Goal: Information Seeking & Learning: Learn about a topic

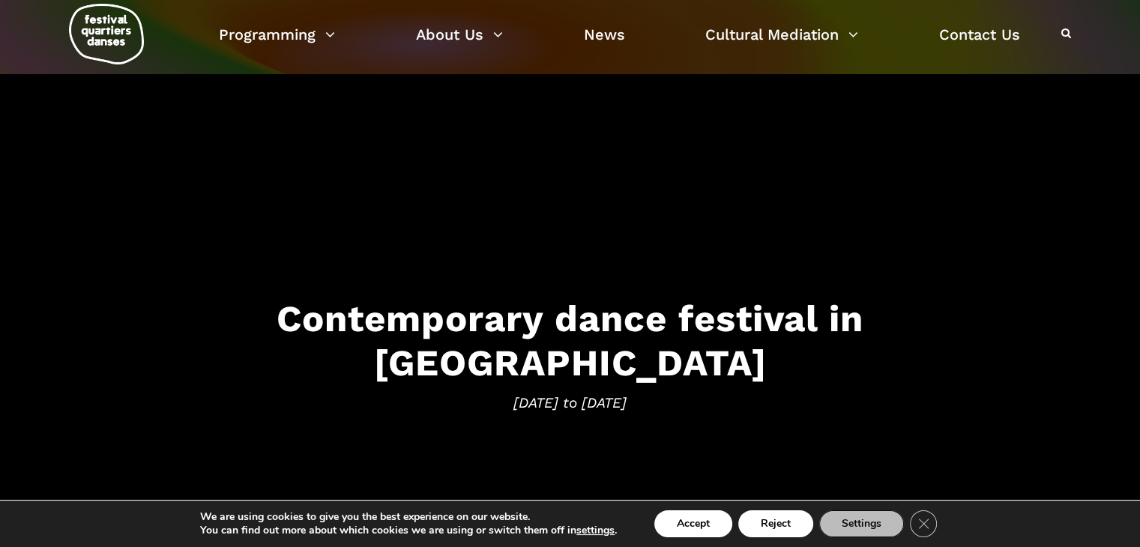
scroll to position [29, 0]
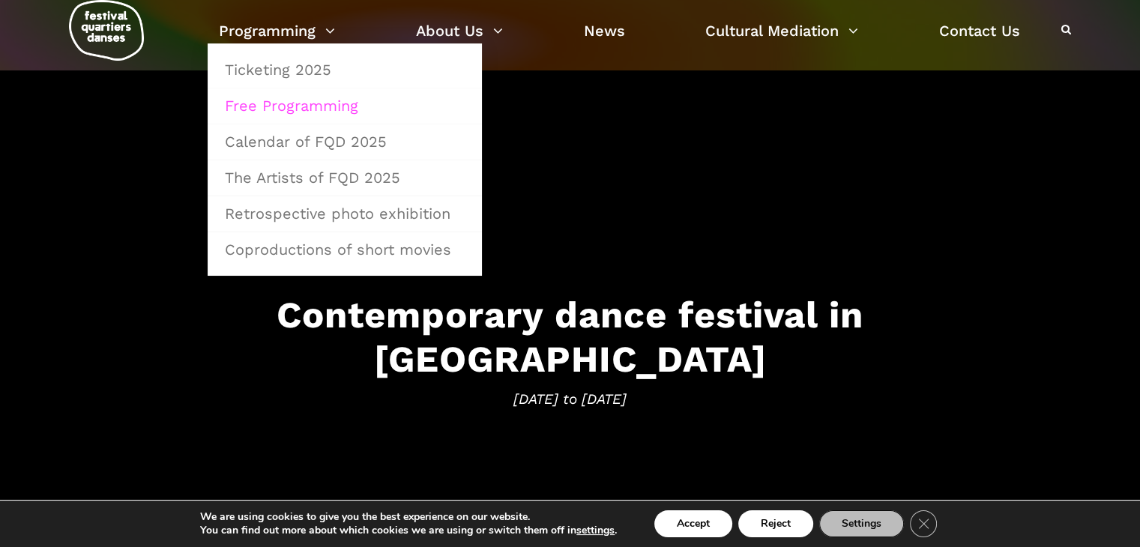
click at [313, 101] on link "Free Programming" at bounding box center [345, 105] width 258 height 34
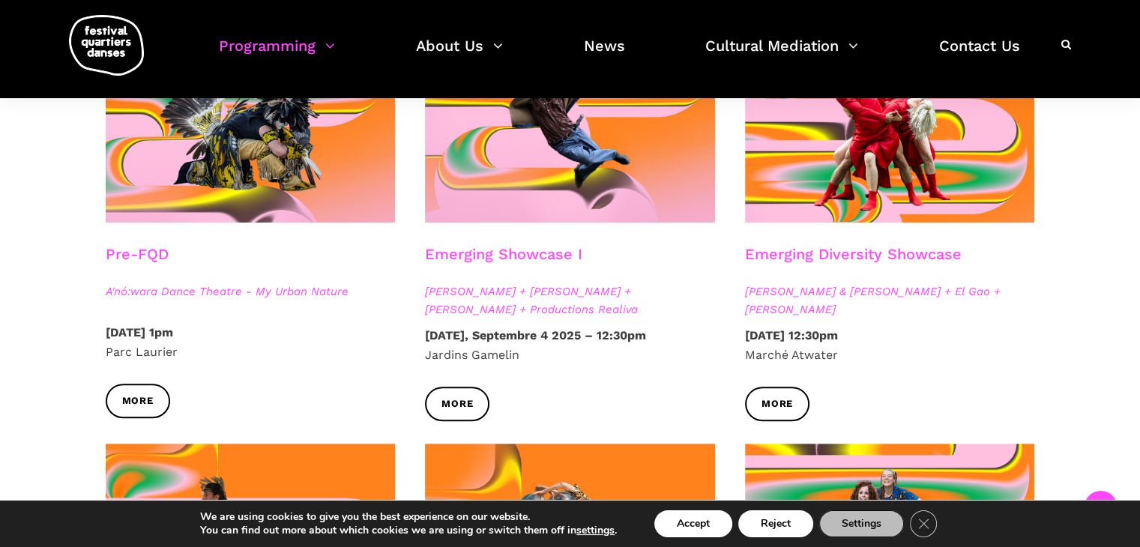
scroll to position [389, 0]
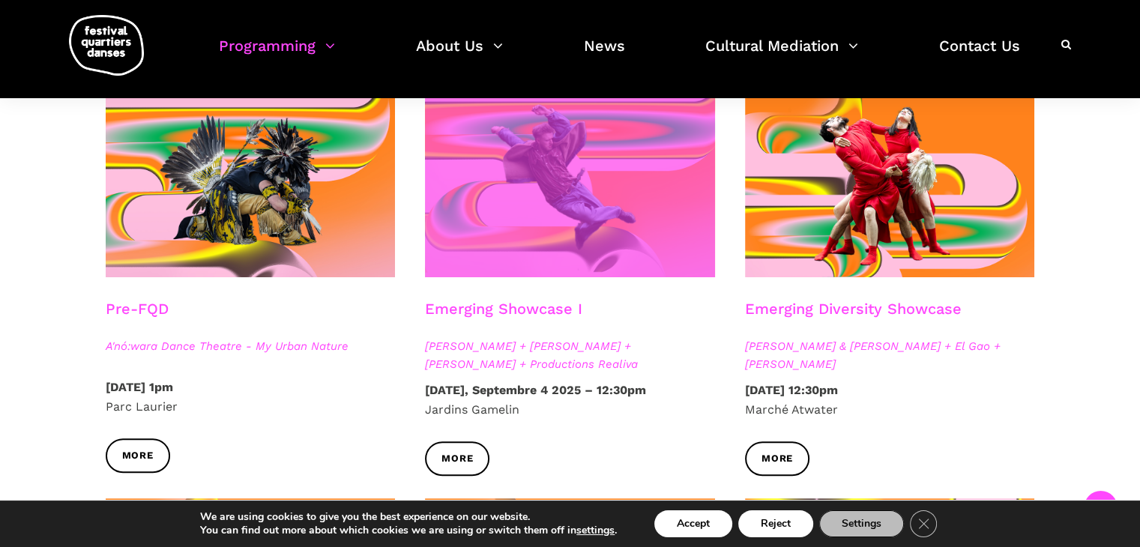
click at [516, 239] on span at bounding box center [570, 180] width 290 height 194
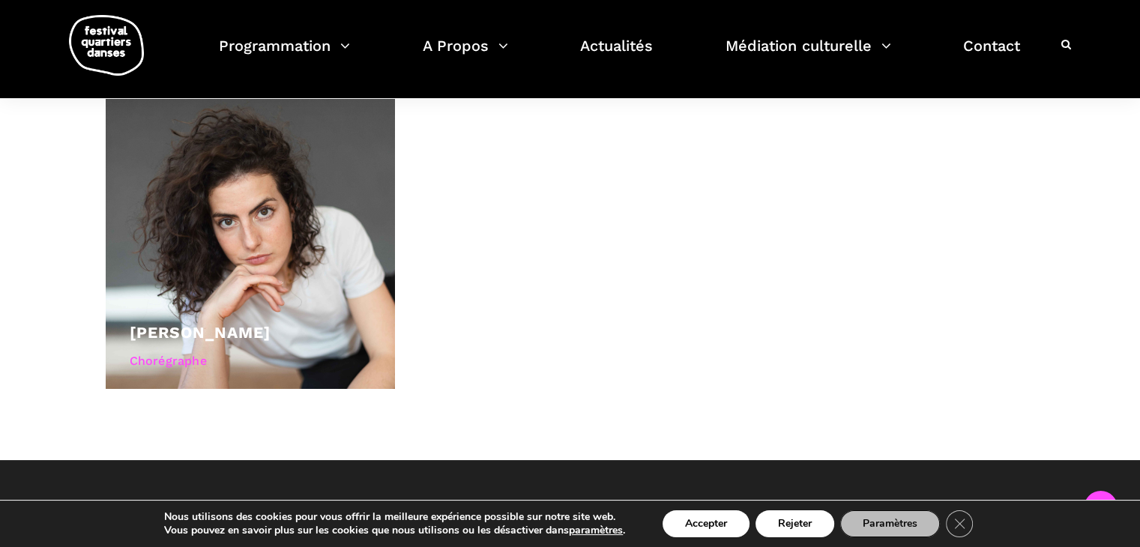
scroll to position [1353, 0]
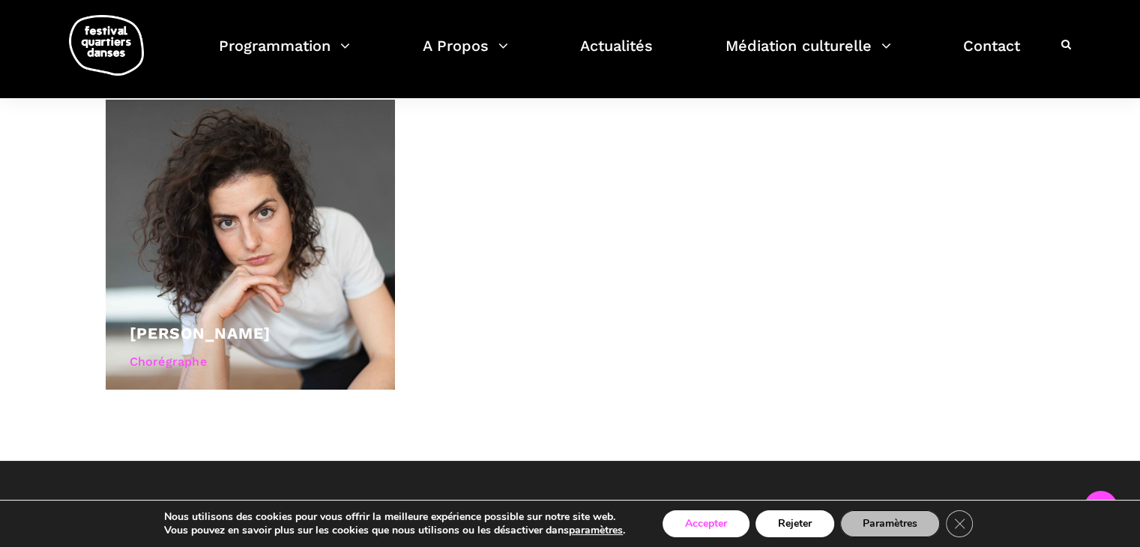
click at [697, 531] on button "Accepter" at bounding box center [705, 523] width 87 height 27
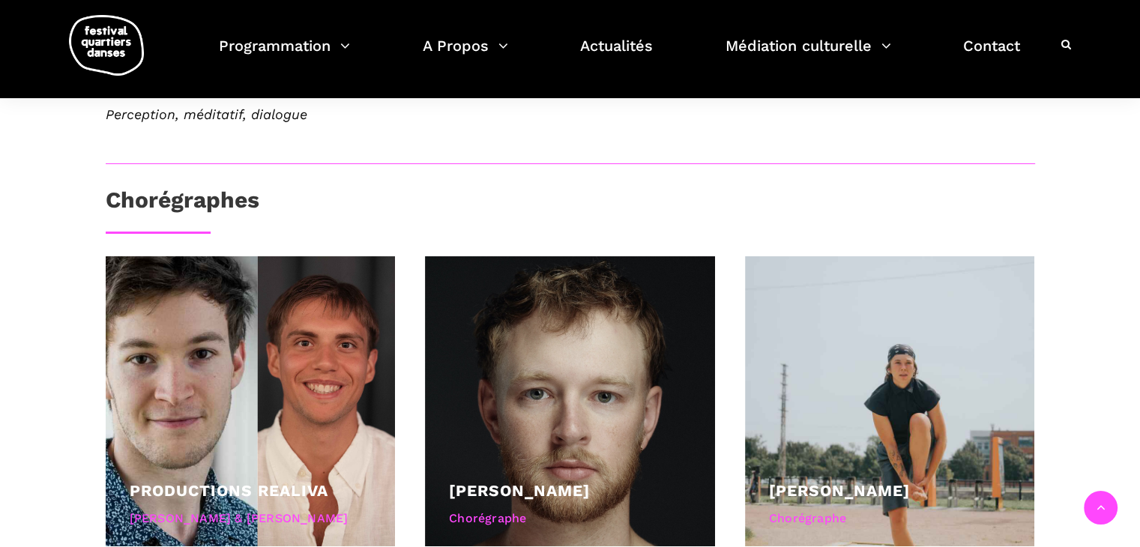
scroll to position [859, 0]
